Goal: Task Accomplishment & Management: Use online tool/utility

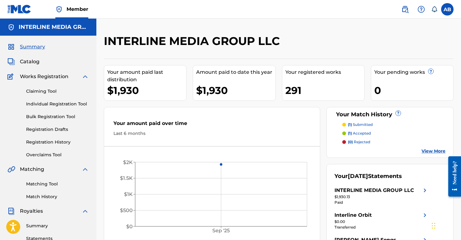
drag, startPoint x: 307, startPoint y: 105, endPoint x: 294, endPoint y: 70, distance: 37.8
click at [307, 105] on div "Your amount paid last distribution $1,930 Amount paid to date this year $1,930 …" at bounding box center [278, 167] width 349 height 216
click at [407, 6] on img at bounding box center [404, 9] width 7 height 7
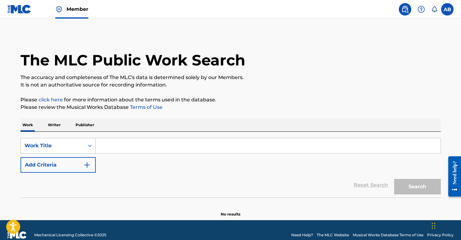
click at [46, 149] on div "Work Title" at bounding box center [58, 146] width 75 height 16
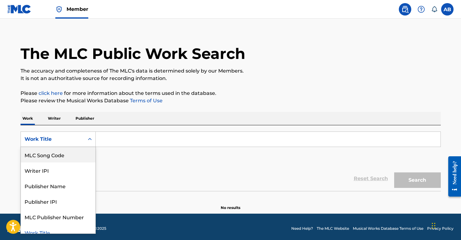
scroll to position [7, 0]
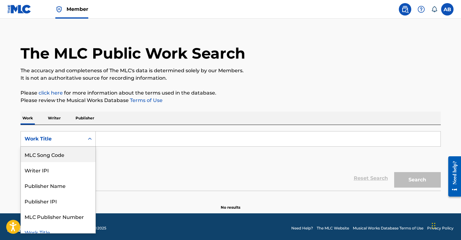
click at [147, 87] on div "The MLC Public Work Search The accuracy and completeness of The MLC's data is d…" at bounding box center [230, 118] width 435 height 183
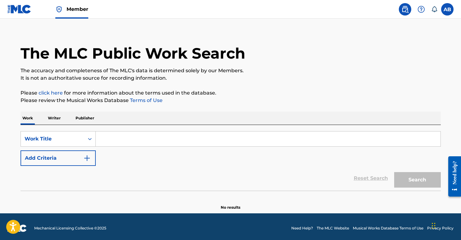
click at [24, 9] on img at bounding box center [19, 9] width 24 height 9
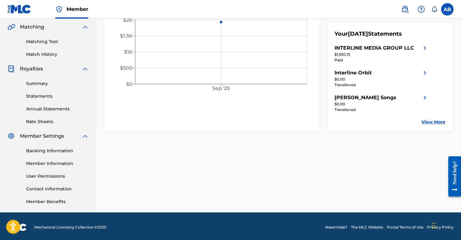
scroll to position [53, 0]
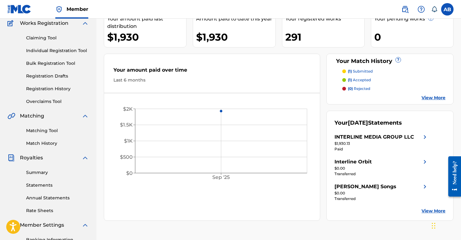
click at [50, 131] on link "Matching Tool" at bounding box center [57, 131] width 63 height 7
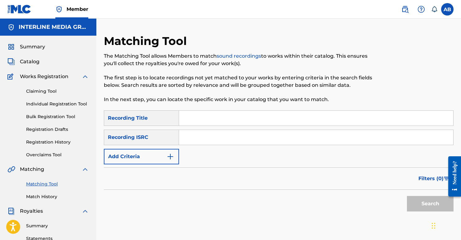
click at [203, 138] on input "Search Form" at bounding box center [316, 137] width 274 height 15
paste input "USUYG1365361"
type input "USUYG1365361"
click at [428, 199] on button "Search" at bounding box center [430, 204] width 47 height 16
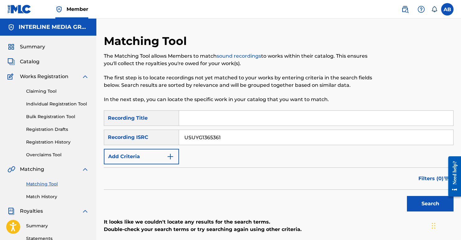
click at [219, 142] on input "USUYG1365361" at bounding box center [316, 137] width 274 height 15
click at [405, 199] on div "Search" at bounding box center [429, 202] width 50 height 25
click at [418, 206] on button "Search" at bounding box center [430, 204] width 47 height 16
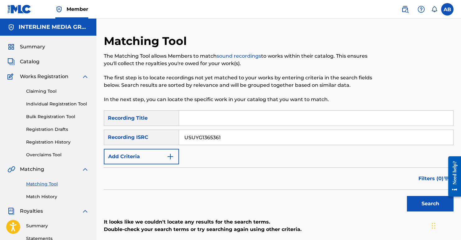
click at [272, 165] on form "SearchWithCriteria60408652-bcf2-4cb8-b981-573e09624b82 Recording Title SearchWi…" at bounding box center [278, 163] width 349 height 104
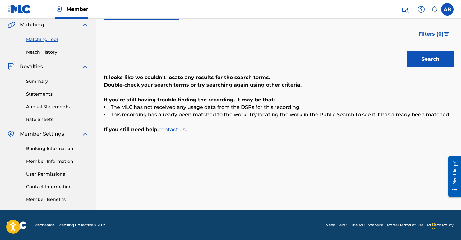
scroll to position [15, 0]
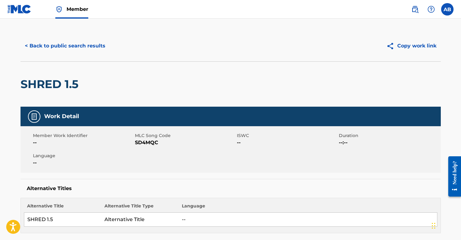
scroll to position [222, 0]
